Goal: Task Accomplishment & Management: Use online tool/utility

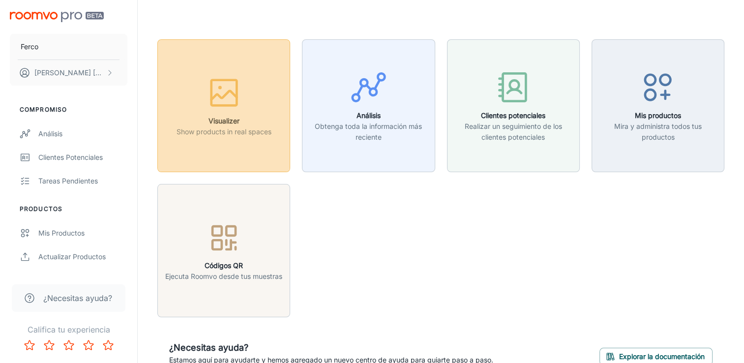
click at [252, 87] on div "button" at bounding box center [224, 94] width 95 height 41
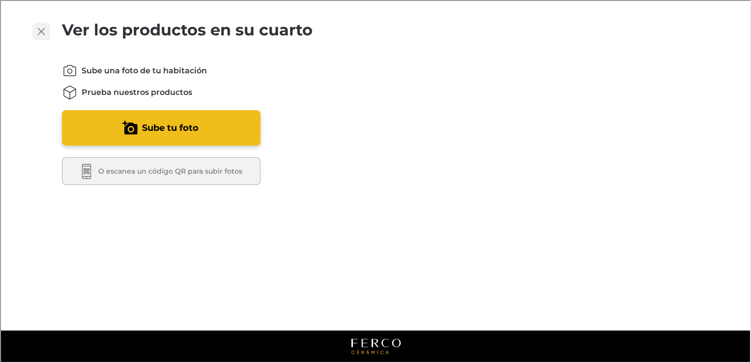
click at [40, 36] on button "button" at bounding box center [40, 31] width 18 height 18
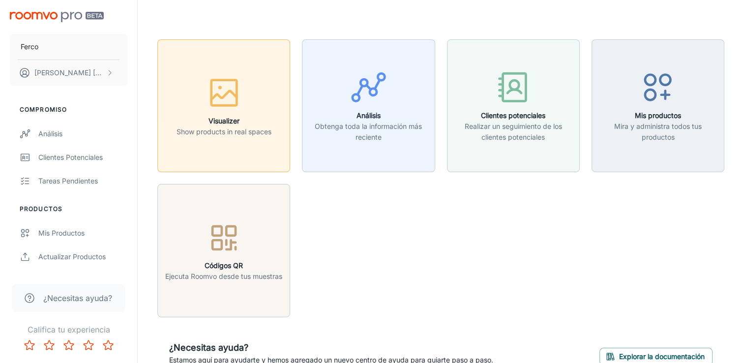
click at [260, 130] on p "Show products in real spaces" at bounding box center [224, 131] width 95 height 11
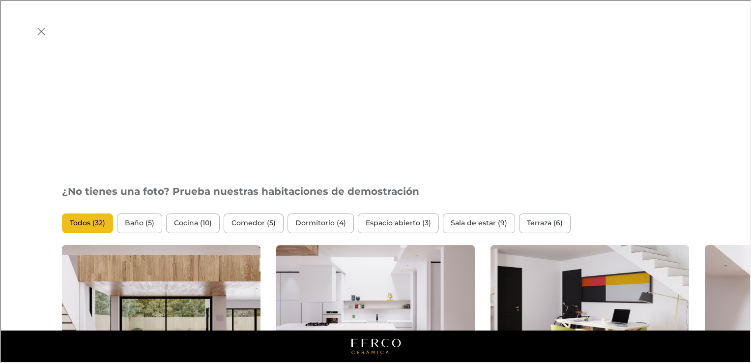
scroll to position [295, 0]
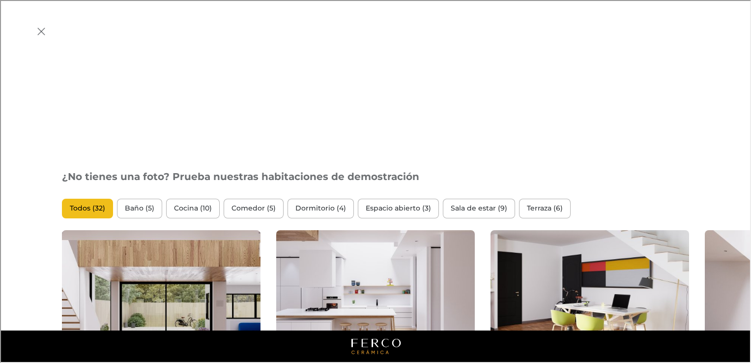
drag, startPoint x: 519, startPoint y: 174, endPoint x: 497, endPoint y: 177, distance: 22.8
drag, startPoint x: 497, startPoint y: 177, endPoint x: 509, endPoint y: 177, distance: 12.3
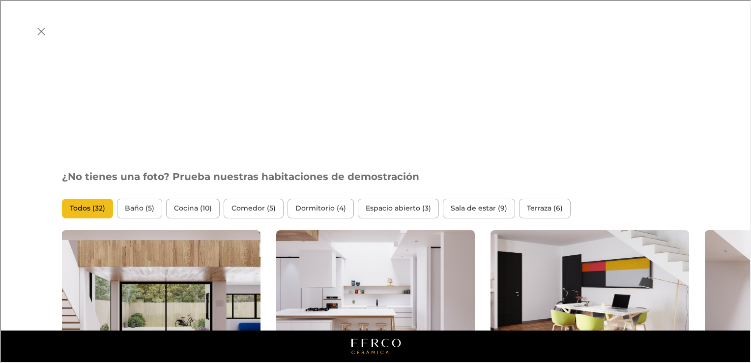
drag, startPoint x: 509, startPoint y: 177, endPoint x: 530, endPoint y: 177, distance: 20.7
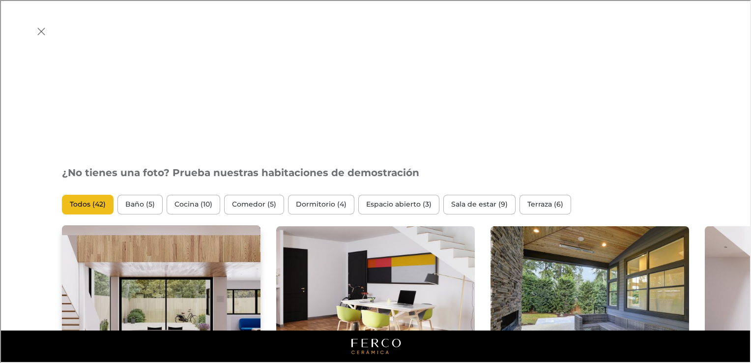
scroll to position [246, 0]
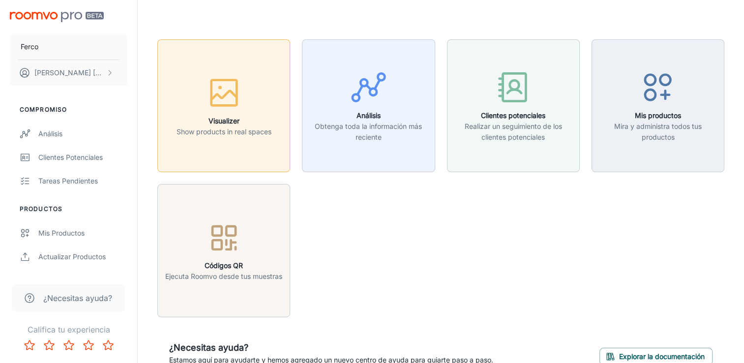
click at [240, 141] on button "Visualizer Show products in real spaces" at bounding box center [223, 105] width 133 height 133
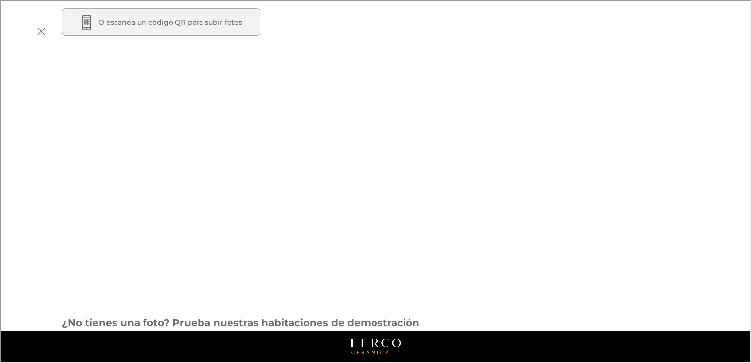
scroll to position [197, 0]
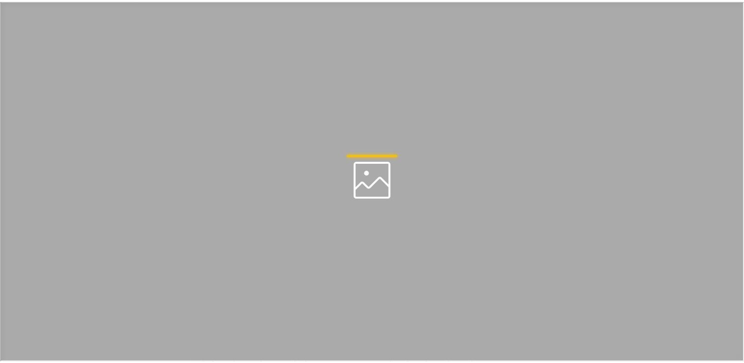
scroll to position [0, 0]
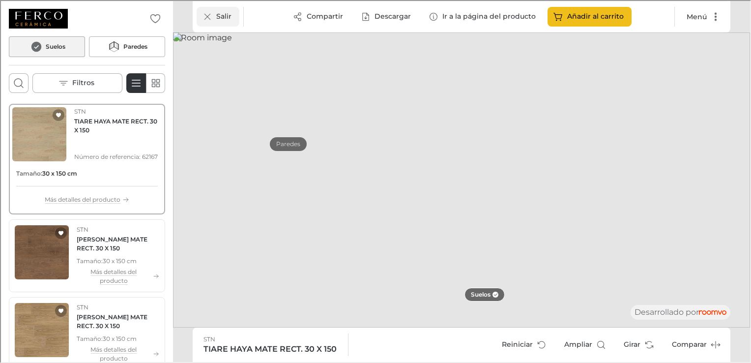
click at [217, 15] on p "Salir" at bounding box center [222, 16] width 15 height 10
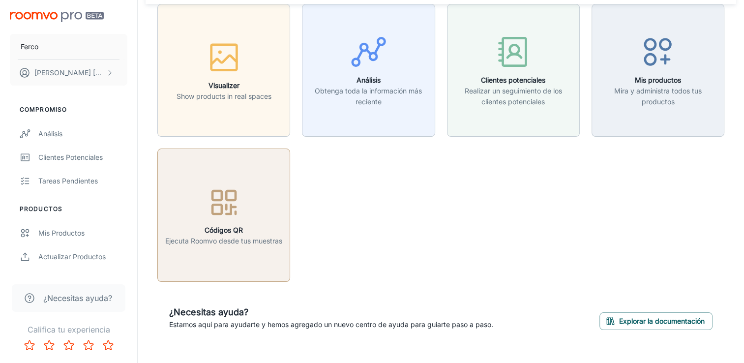
scroll to position [53, 0]
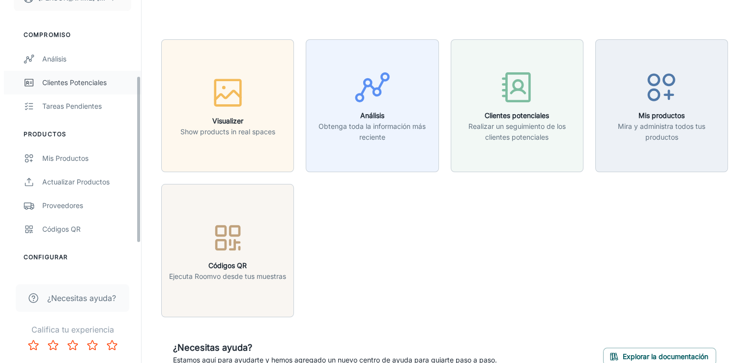
scroll to position [148, 0]
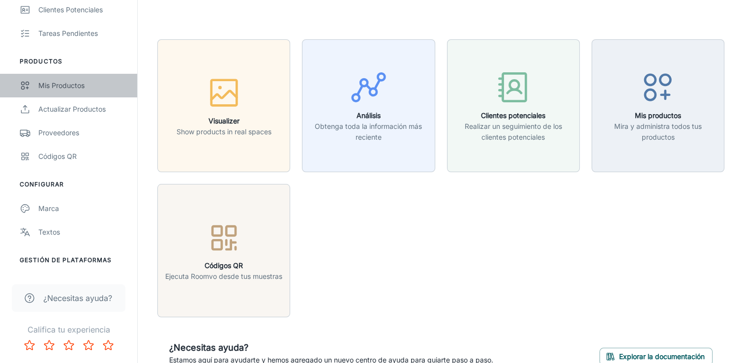
click at [62, 79] on link "Mis productos" at bounding box center [68, 86] width 137 height 24
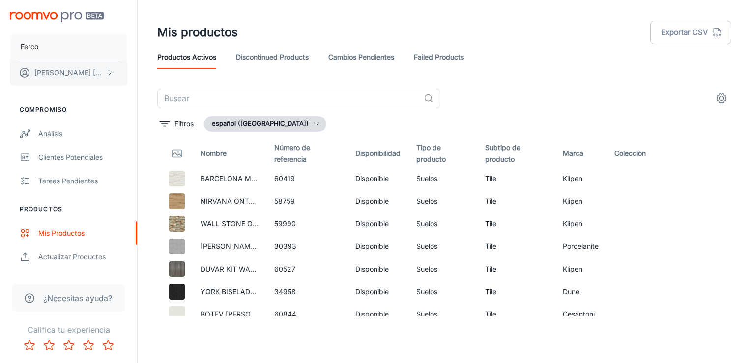
click at [90, 80] on button "Jose Carlo Lemus" at bounding box center [69, 73] width 118 height 26
click at [88, 125] on div at bounding box center [375, 181] width 751 height 363
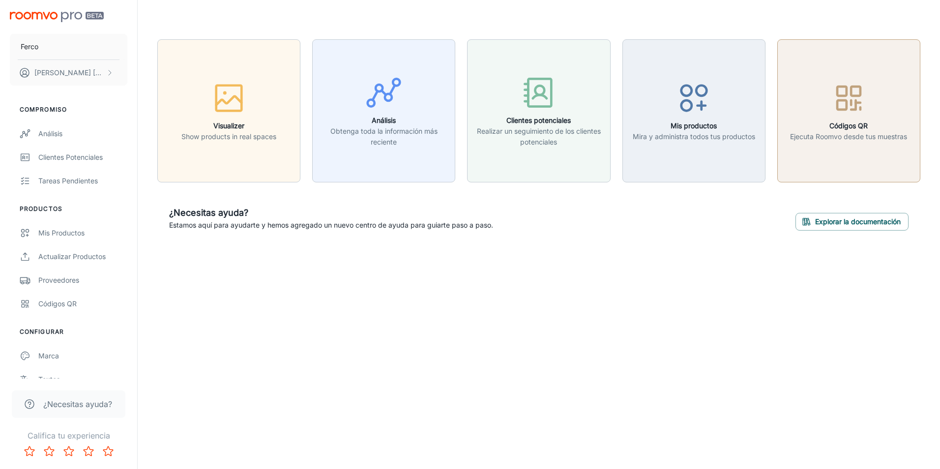
click at [895, 104] on div "button" at bounding box center [848, 100] width 117 height 41
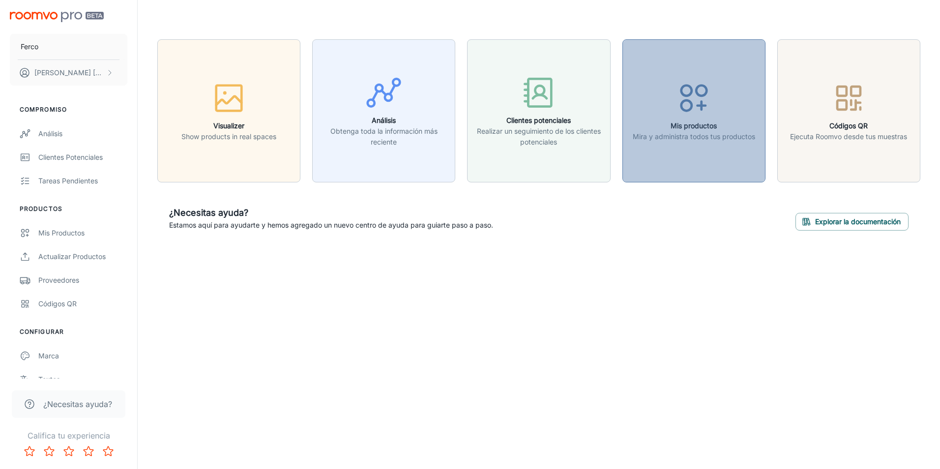
click at [720, 127] on h6 "Mis productos" at bounding box center [694, 125] width 122 height 11
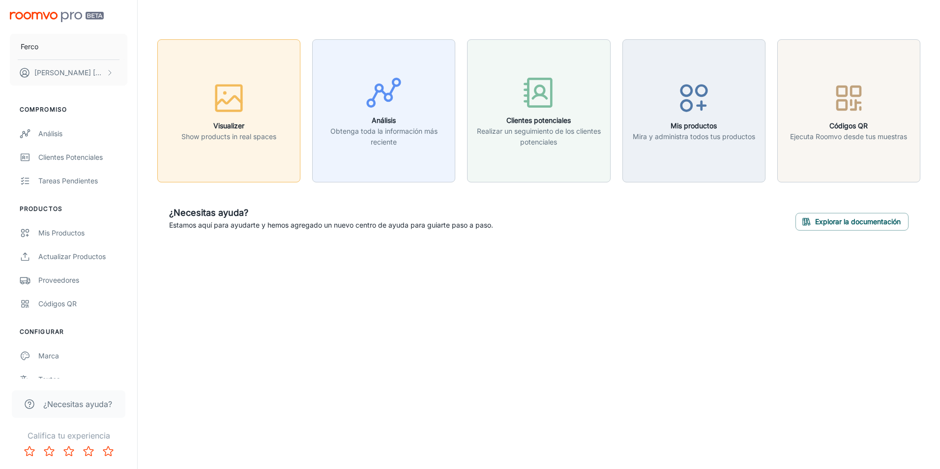
click at [273, 137] on p "Show products in real spaces" at bounding box center [228, 136] width 95 height 11
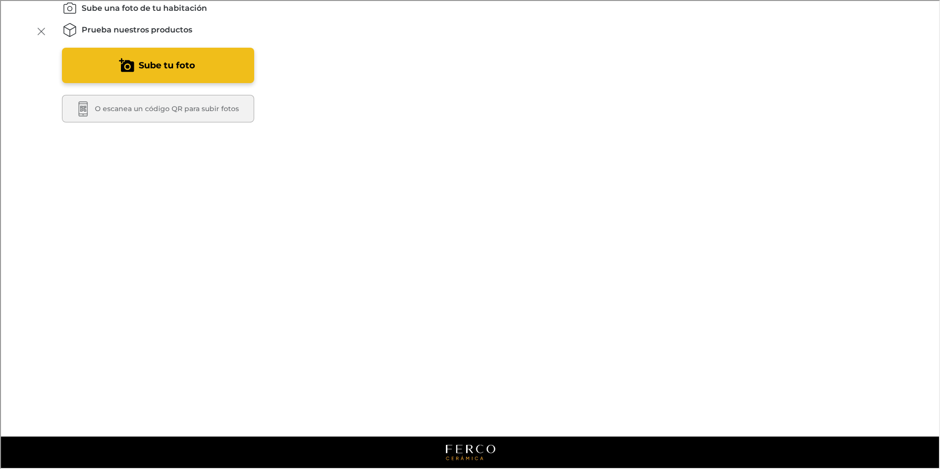
scroll to position [98, 0]
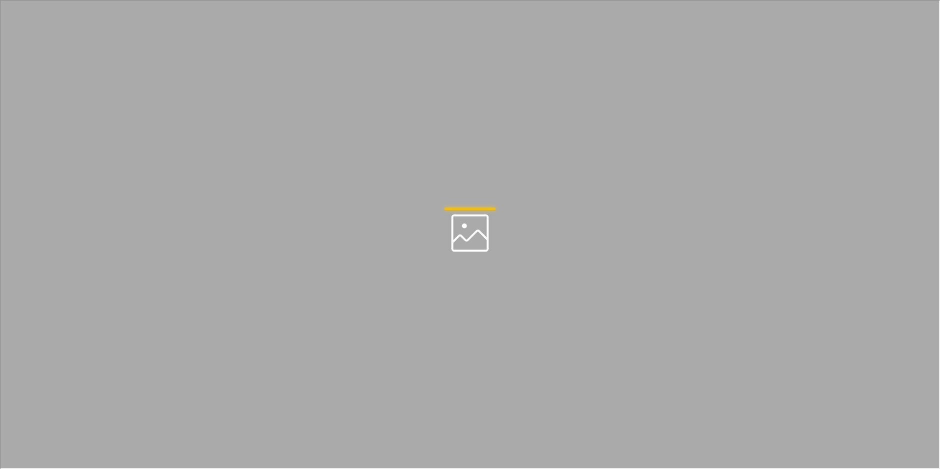
scroll to position [0, 0]
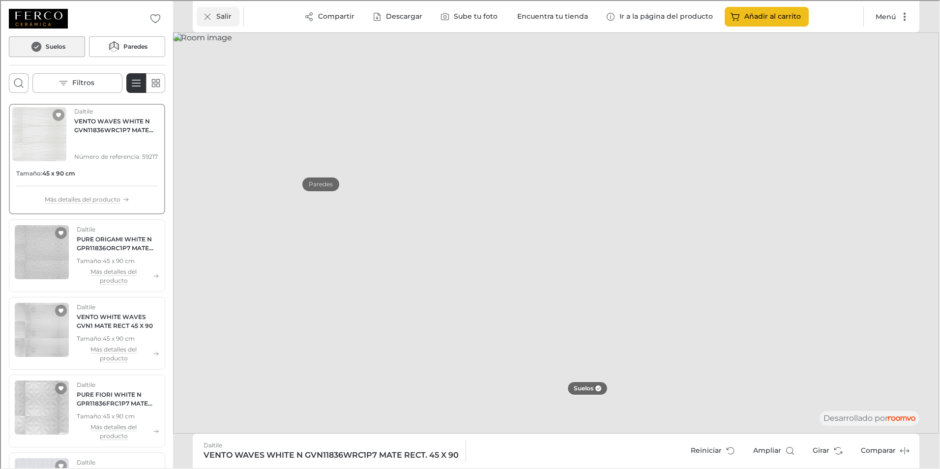
click at [217, 14] on p "Salir" at bounding box center [222, 16] width 15 height 10
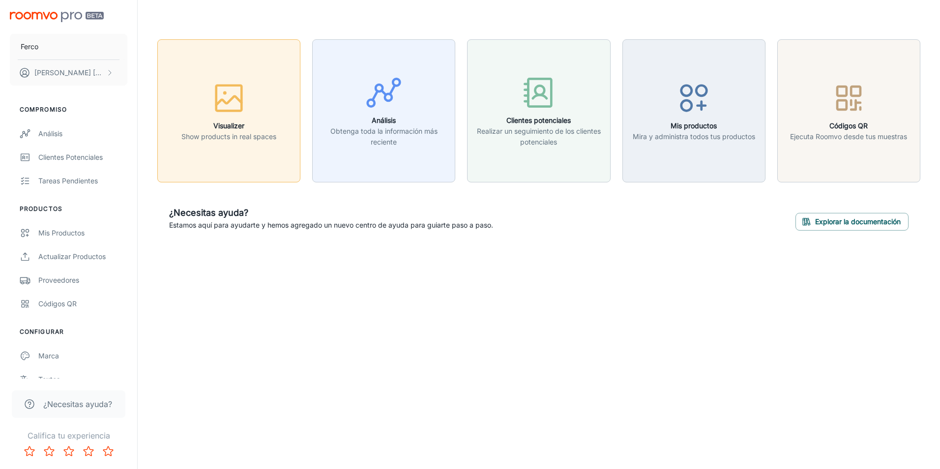
click at [235, 134] on p "Show products in real spaces" at bounding box center [228, 136] width 95 height 11
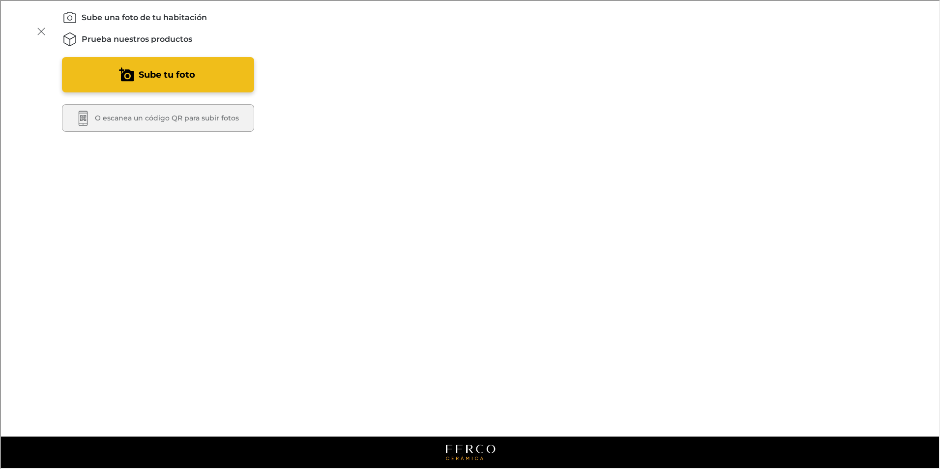
scroll to position [98, 0]
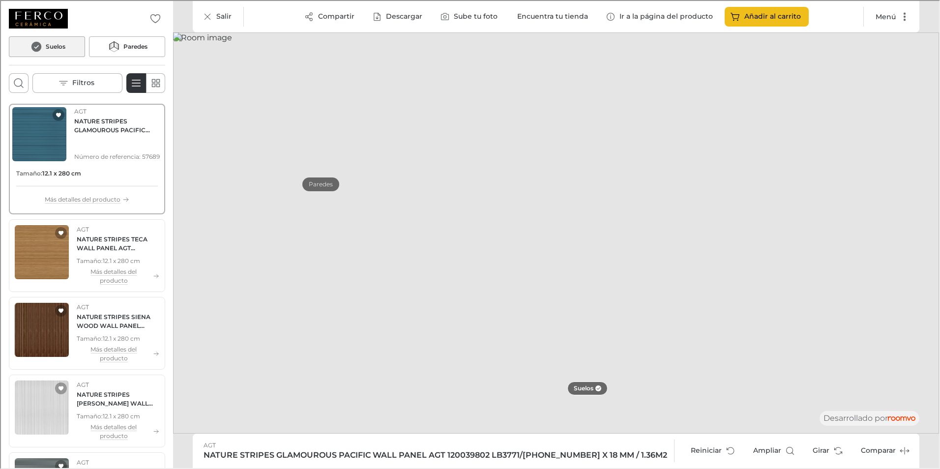
click at [56, 19] on img "Vaya al sitio web de Ferco ." at bounding box center [37, 18] width 59 height 20
click at [204, 11] on icon "Salir" at bounding box center [207, 16] width 10 height 10
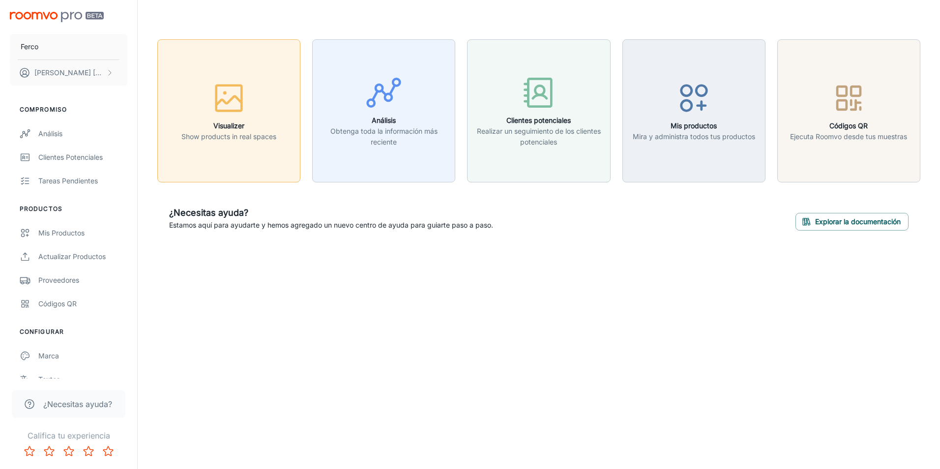
click at [231, 91] on icon "button" at bounding box center [228, 98] width 37 height 37
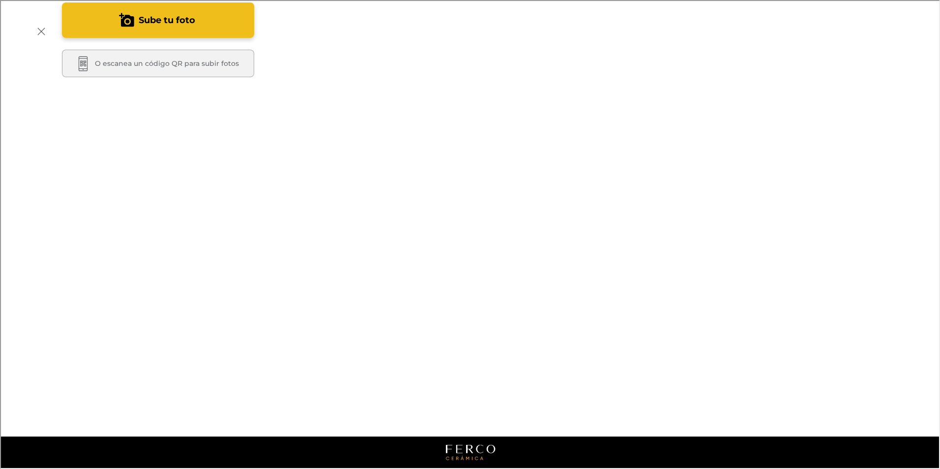
scroll to position [197, 0]
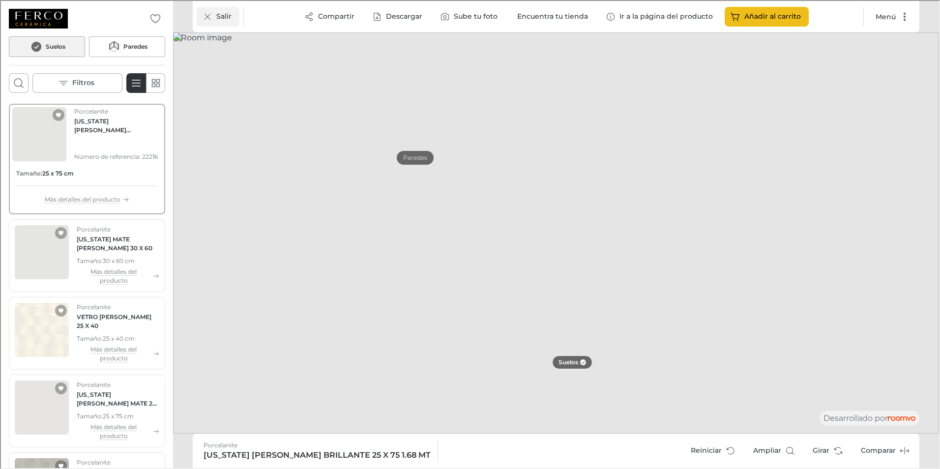
click at [218, 14] on p "Salir" at bounding box center [222, 16] width 15 height 10
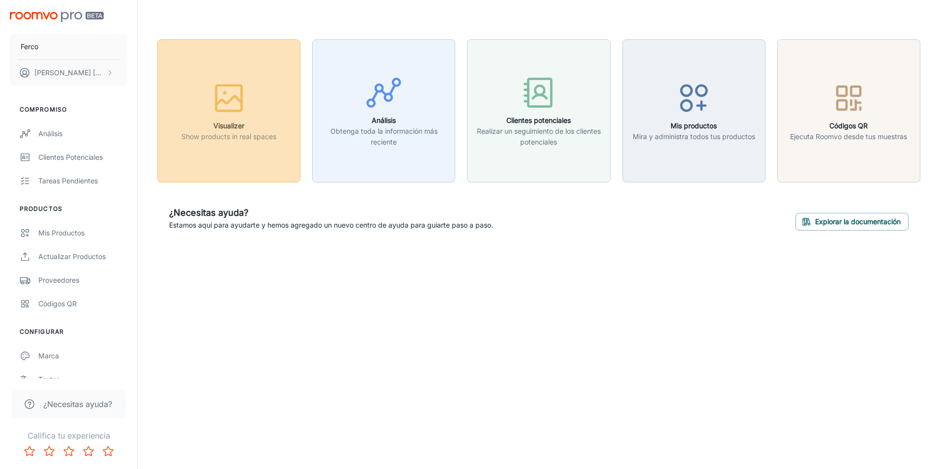
click at [240, 134] on p "Show products in real spaces" at bounding box center [228, 136] width 95 height 11
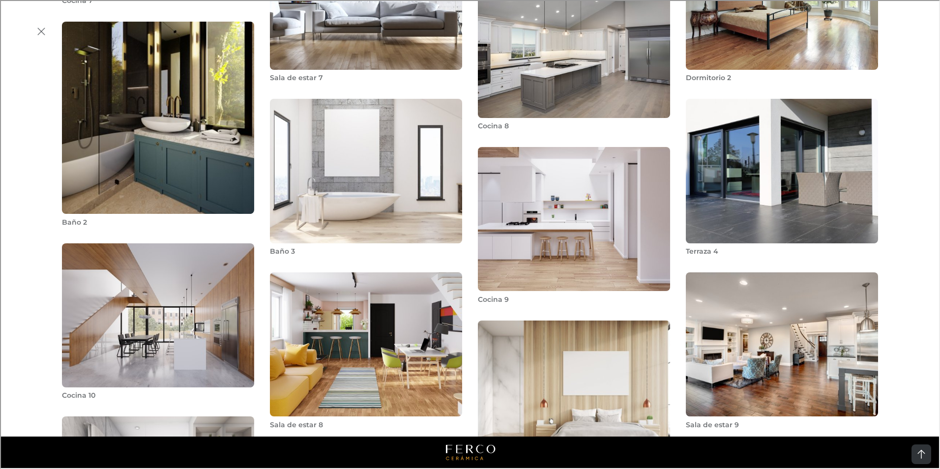
scroll to position [1867, 0]
